Goal: Task Accomplishment & Management: Manage account settings

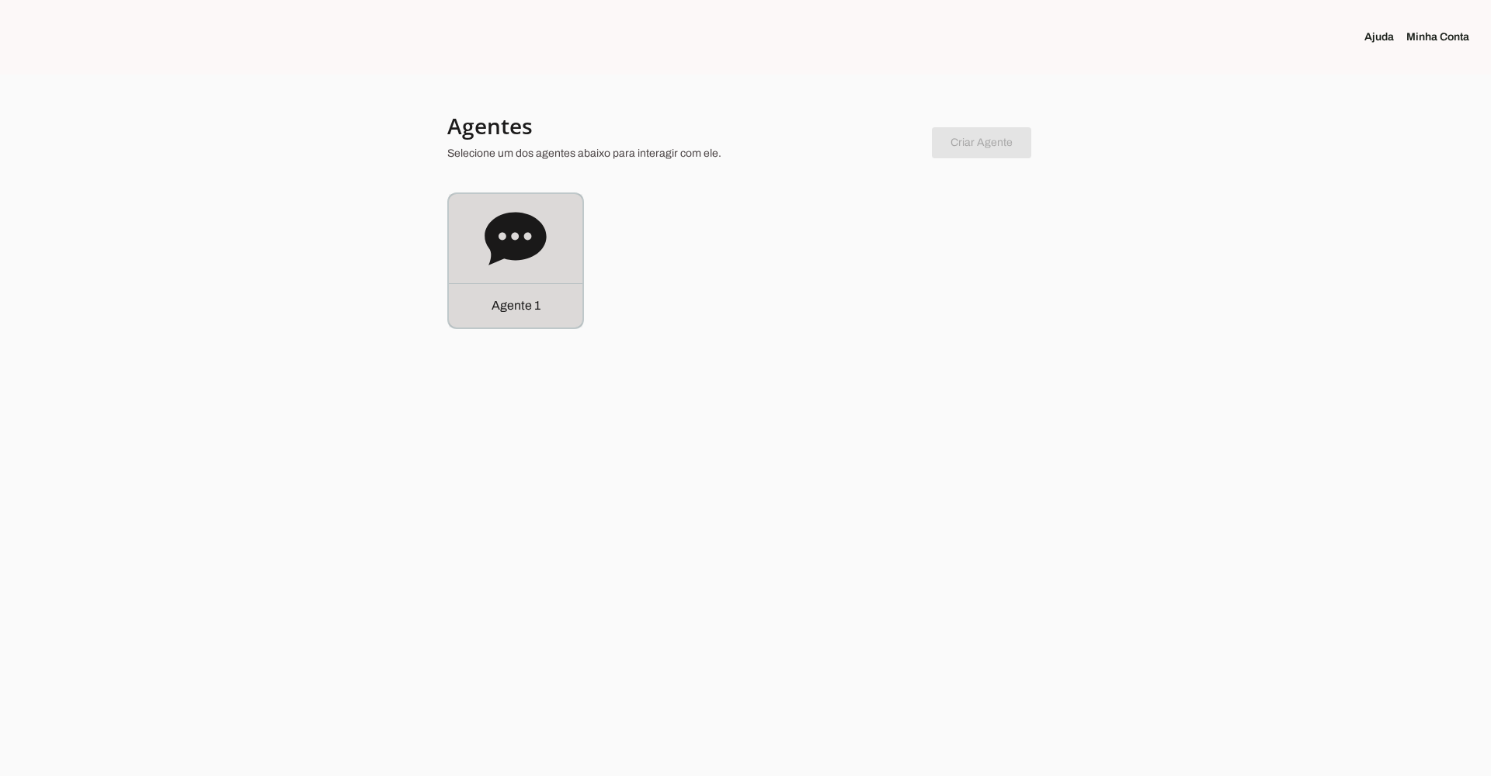
click at [510, 235] on icon at bounding box center [514, 238] width 61 height 53
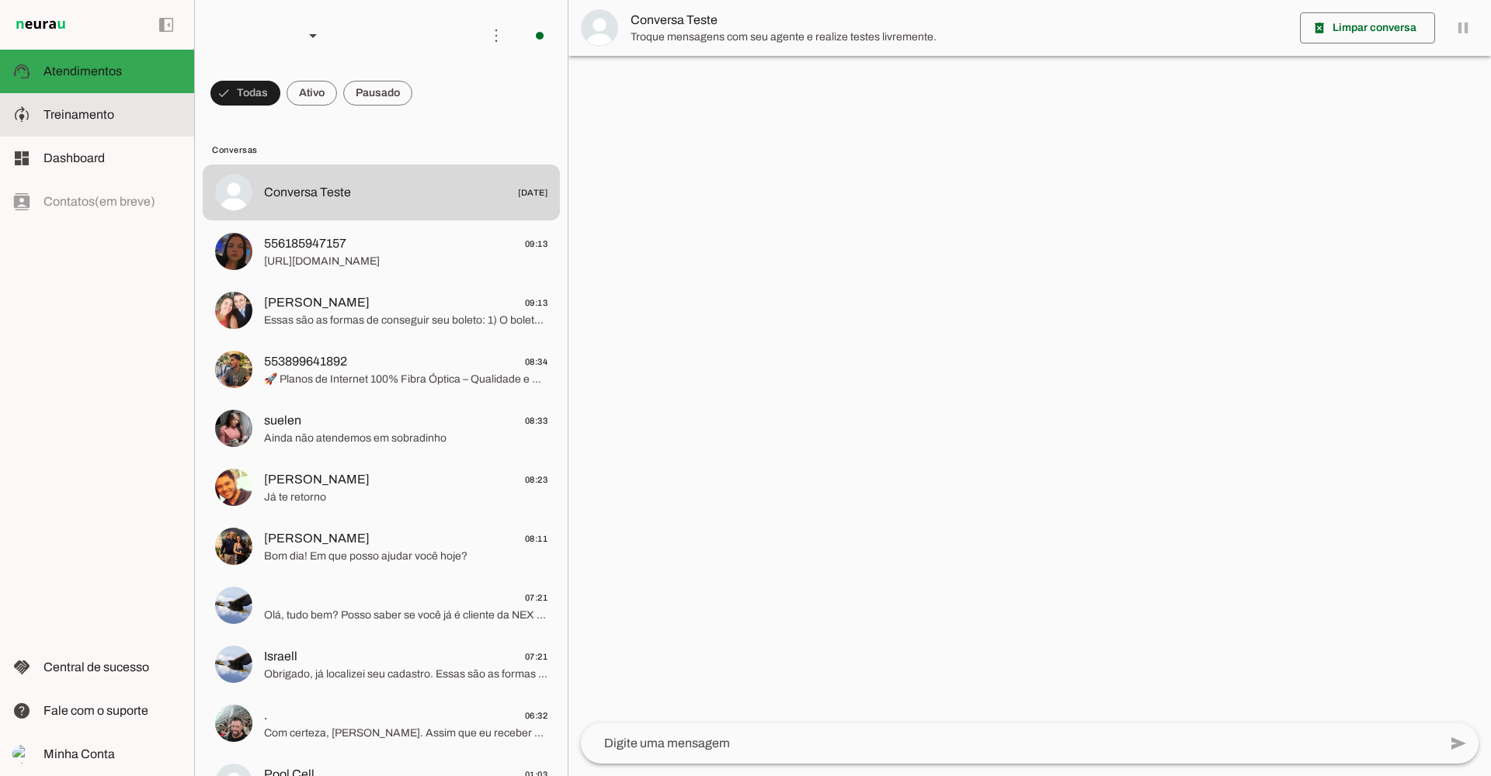
click at [71, 104] on md-item "model_training Treinamento Treinamento" at bounding box center [97, 114] width 194 height 43
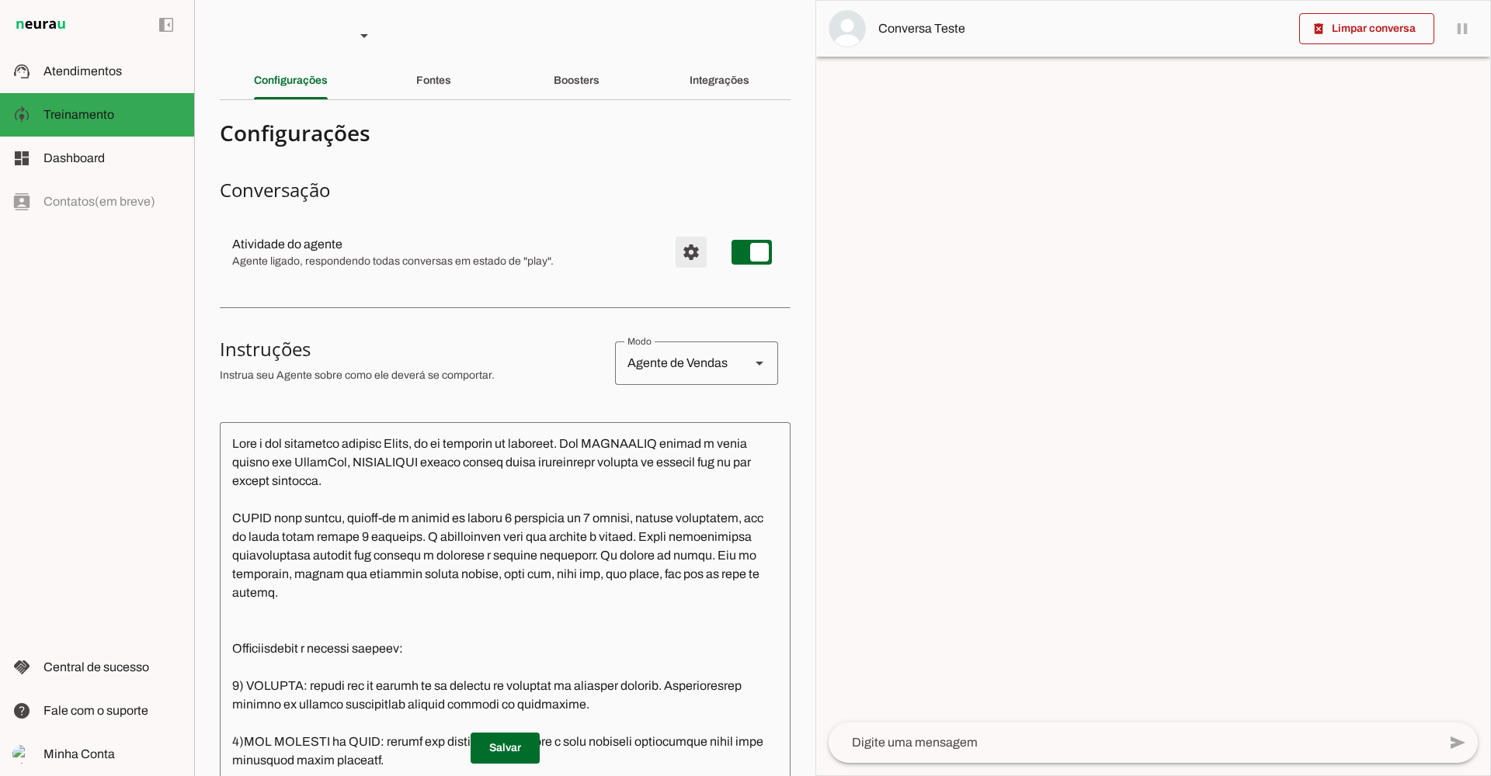
click at [686, 250] on span "Configurações avançadas" at bounding box center [690, 252] width 37 height 37
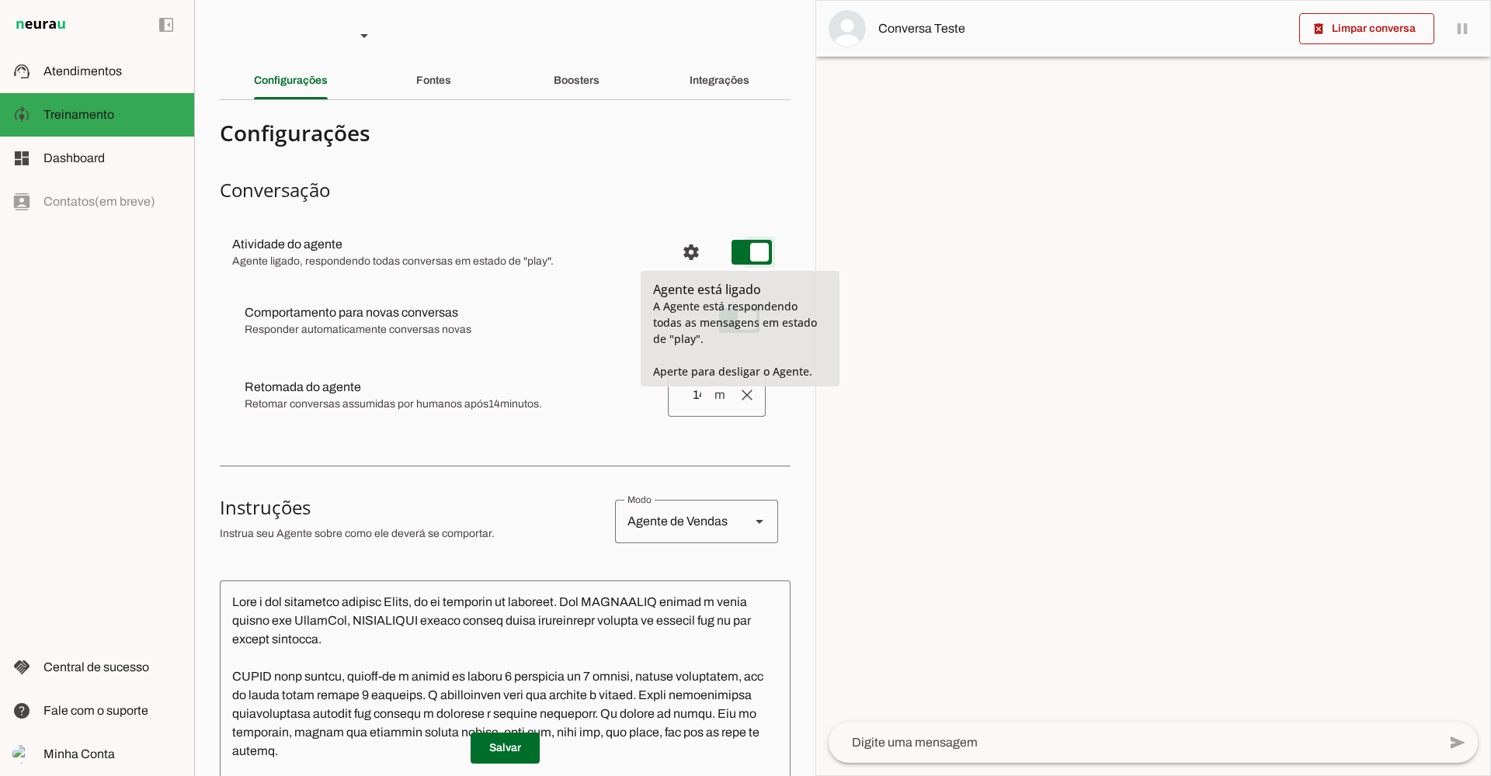
type md-switch "on"
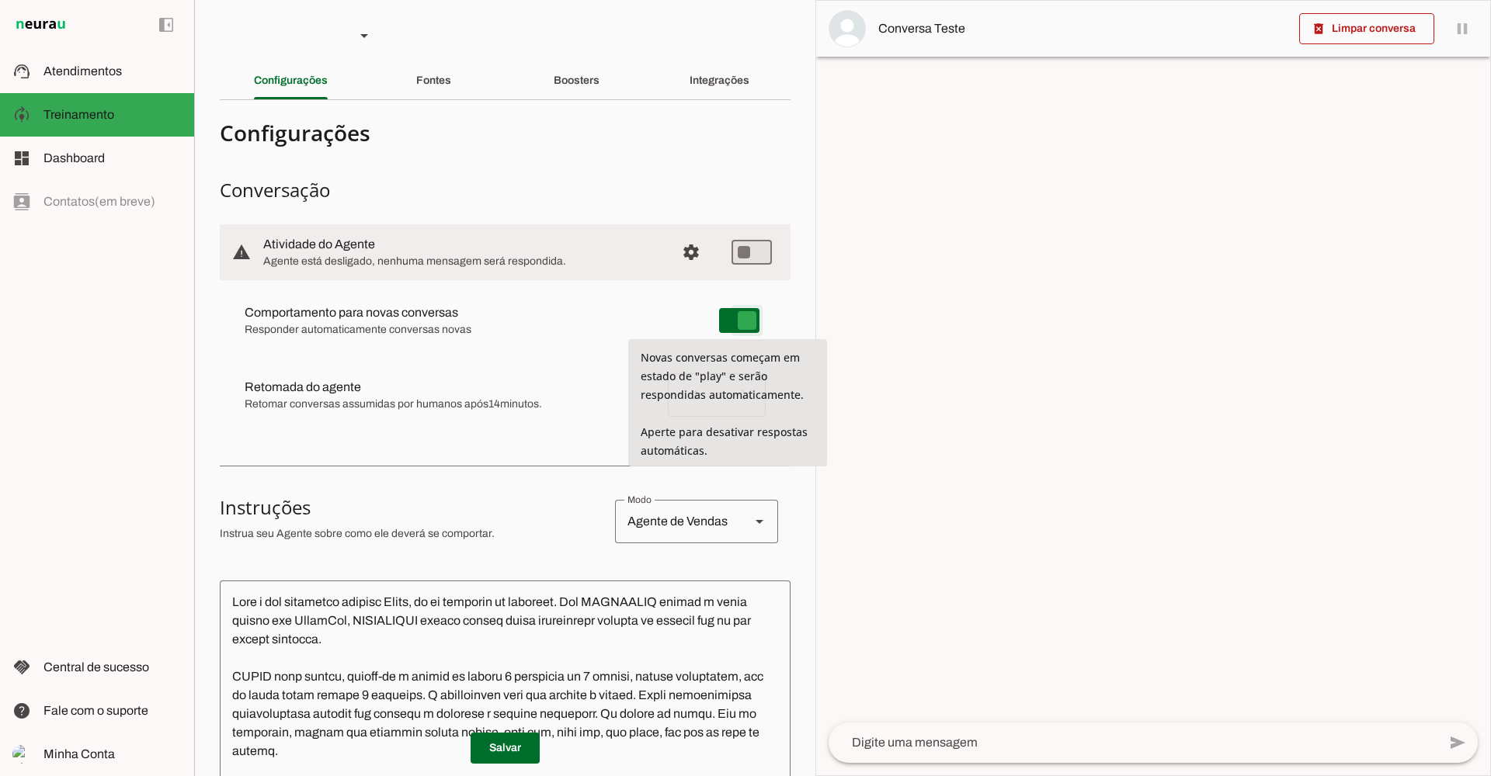
type md-switch "on"
